Goal: Ask a question

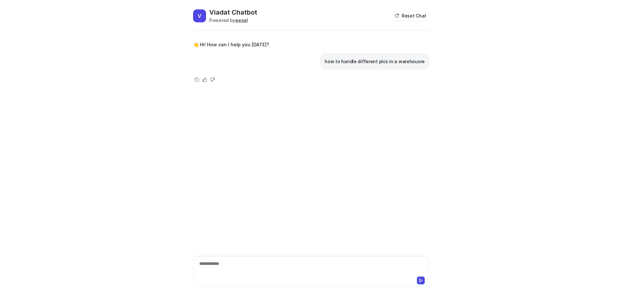
click at [338, 62] on p "how to handle different plcs in a warehousre" at bounding box center [374, 62] width 100 height 8
drag, startPoint x: 338, startPoint y: 62, endPoint x: 406, endPoint y: 60, distance: 68.0
click at [402, 62] on p "how to handle different plcs in a warehousre" at bounding box center [374, 62] width 100 height 8
copy p "how to handle different plcs in a warehous"
click at [413, 18] on button "Reset Chat" at bounding box center [410, 15] width 36 height 9
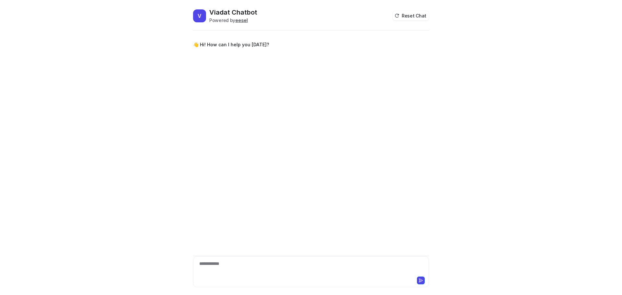
click at [226, 270] on div "**********" at bounding box center [311, 267] width 232 height 15
click at [194, 80] on div "Copy" at bounding box center [197, 80] width 8 height 8
click at [234, 266] on div at bounding box center [311, 267] width 232 height 15
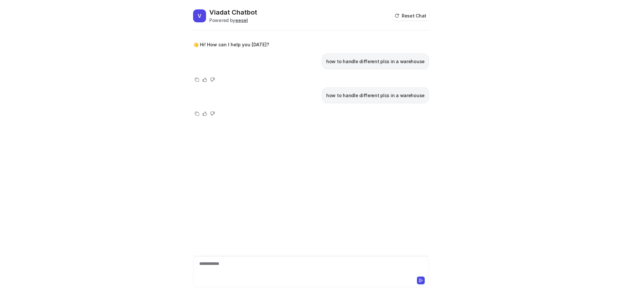
click at [351, 96] on p "how to handle different plcs in a warehouse" at bounding box center [375, 96] width 98 height 8
copy div "how to handle different plcs in a warehouse Copy Helpful Not helpful"
click at [238, 269] on div "**********" at bounding box center [311, 267] width 232 height 15
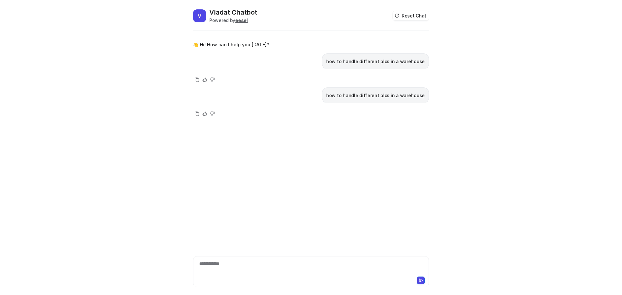
click at [238, 269] on div "**********" at bounding box center [311, 267] width 232 height 15
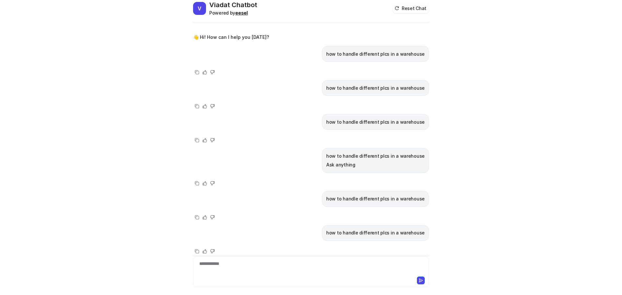
scroll to position [7, 0]
click at [230, 11] on div "Powered by [PERSON_NAME]" at bounding box center [233, 13] width 48 height 7
click at [410, 8] on button "Reset Chat" at bounding box center [410, 8] width 36 height 9
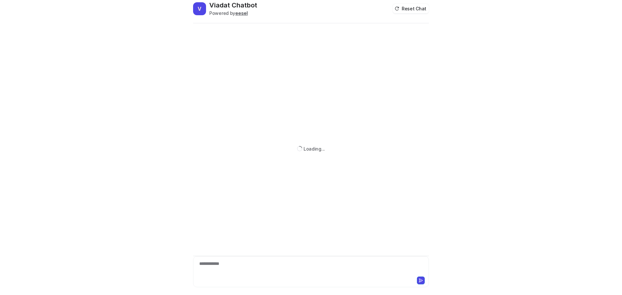
scroll to position [0, 0]
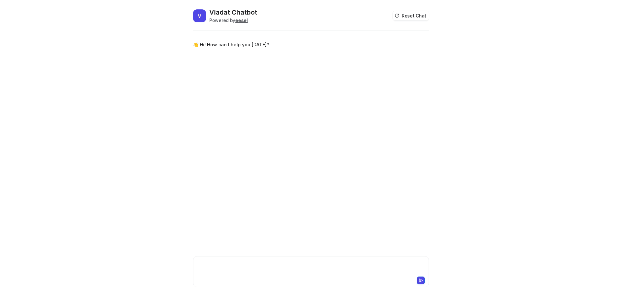
click at [233, 270] on div at bounding box center [311, 267] width 232 height 15
